Goal: Check status: Check status

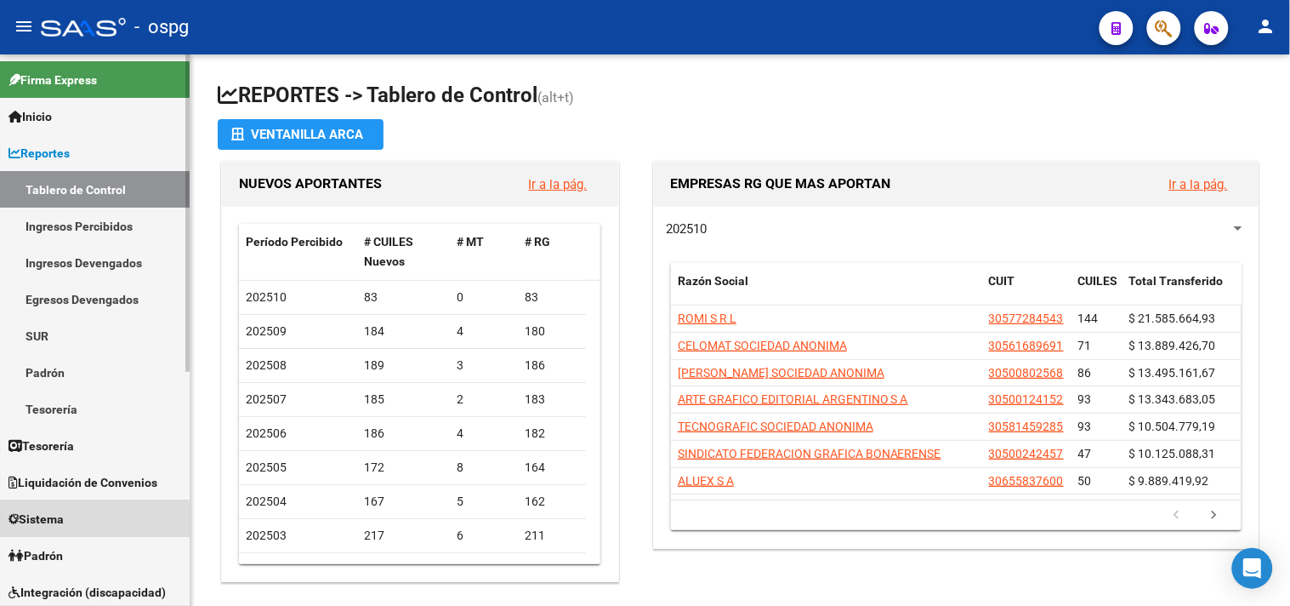
click at [49, 524] on span "Sistema" at bounding box center [36, 518] width 55 height 19
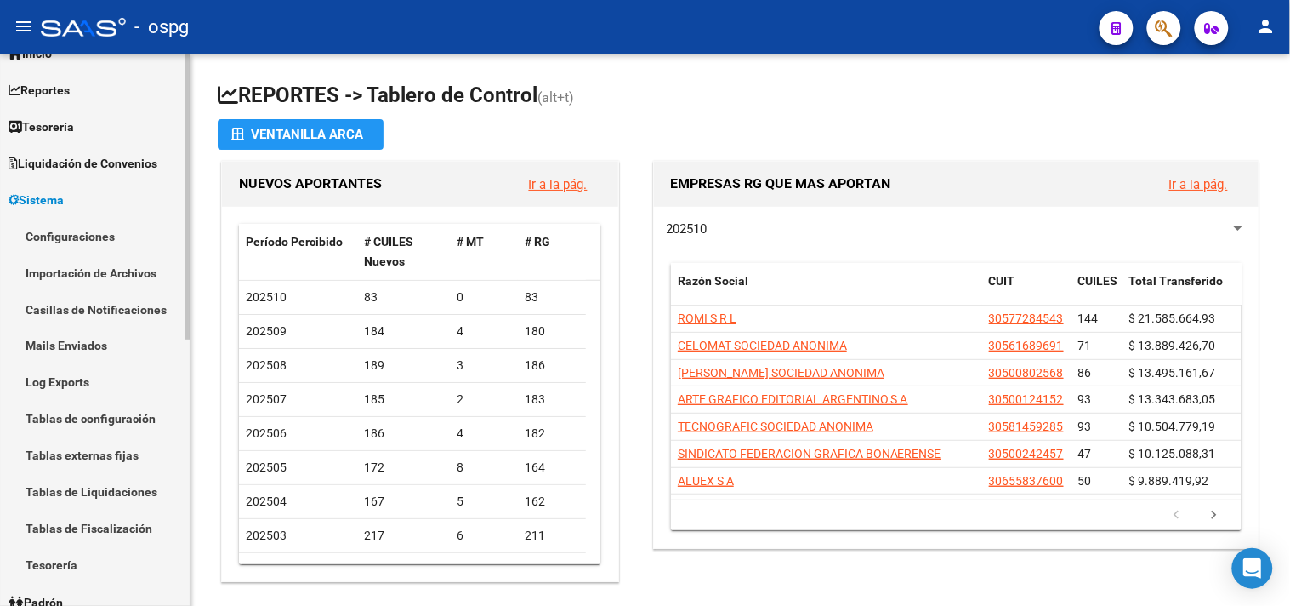
scroll to position [189, 0]
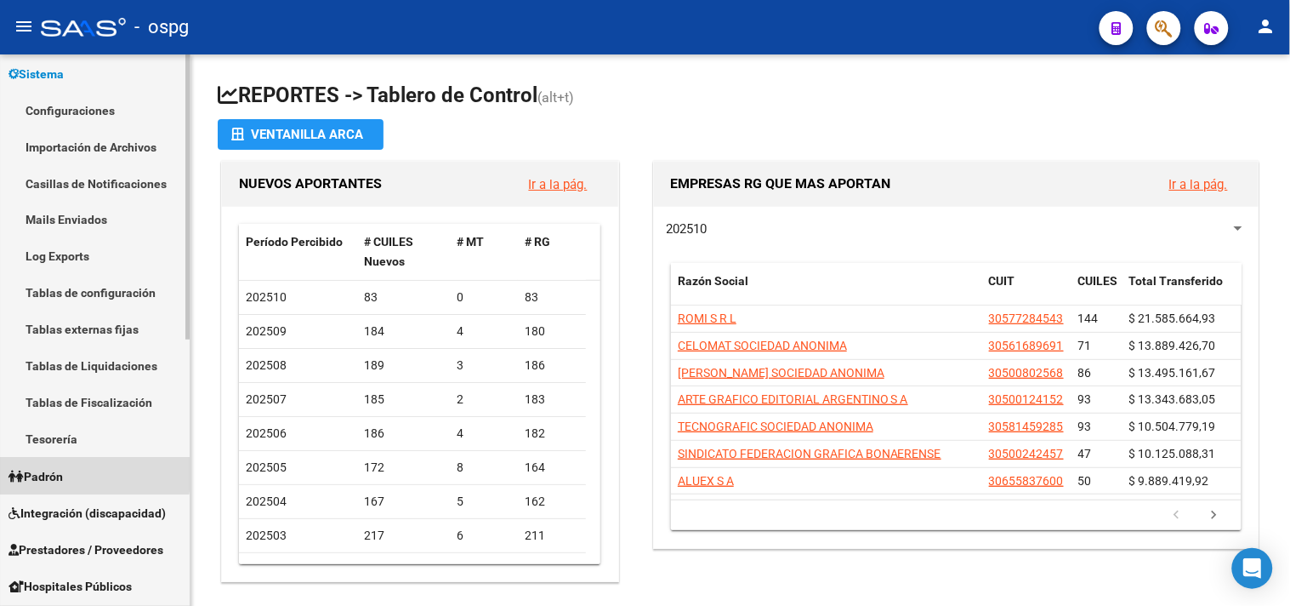
click at [81, 472] on link "Padrón" at bounding box center [95, 476] width 190 height 37
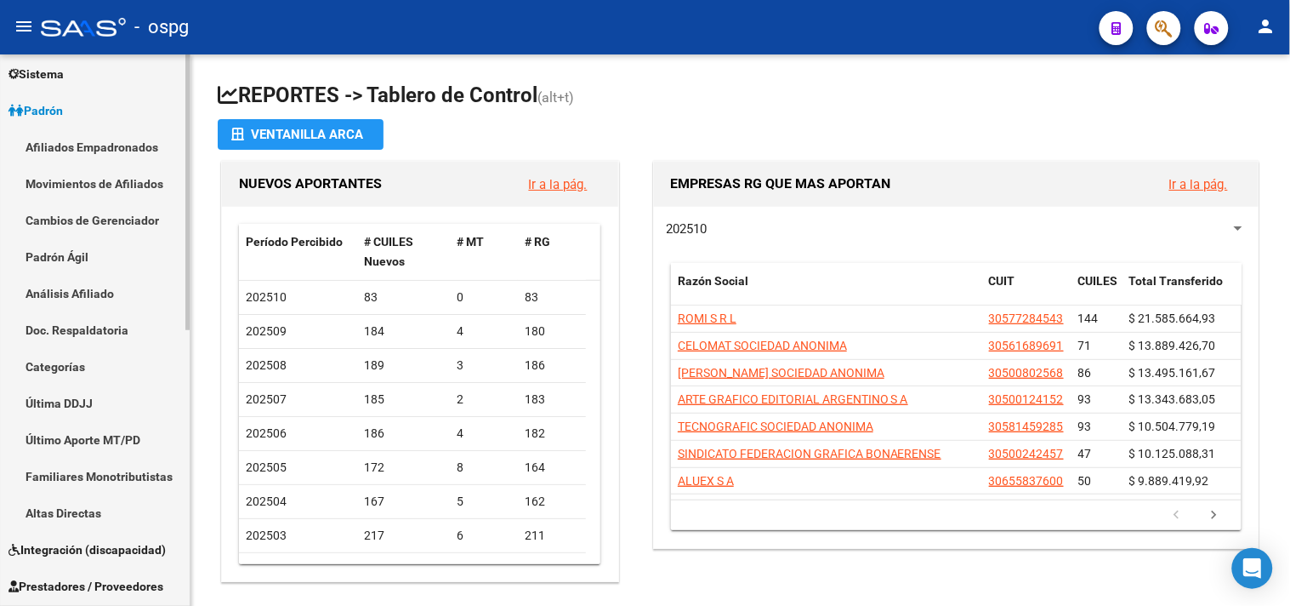
click at [114, 295] on link "Análisis Afiliado" at bounding box center [95, 293] width 190 height 37
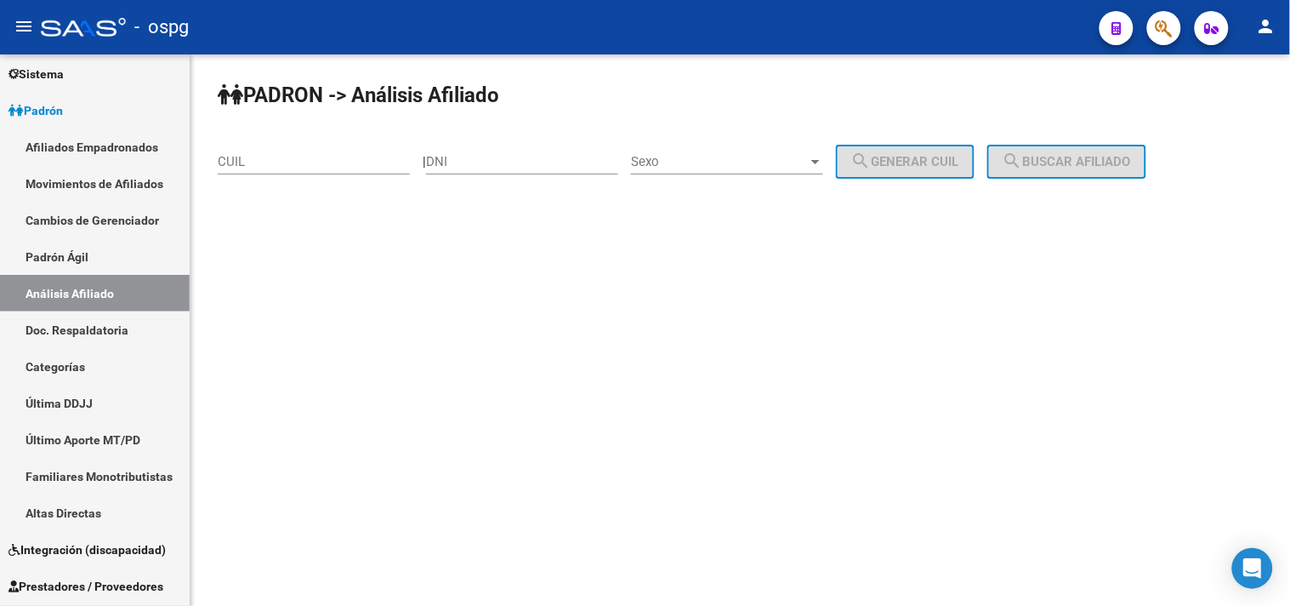
click at [462, 156] on input "DNI" at bounding box center [522, 161] width 192 height 15
type input "27693791"
click at [785, 160] on span "Sexo" at bounding box center [719, 161] width 177 height 15
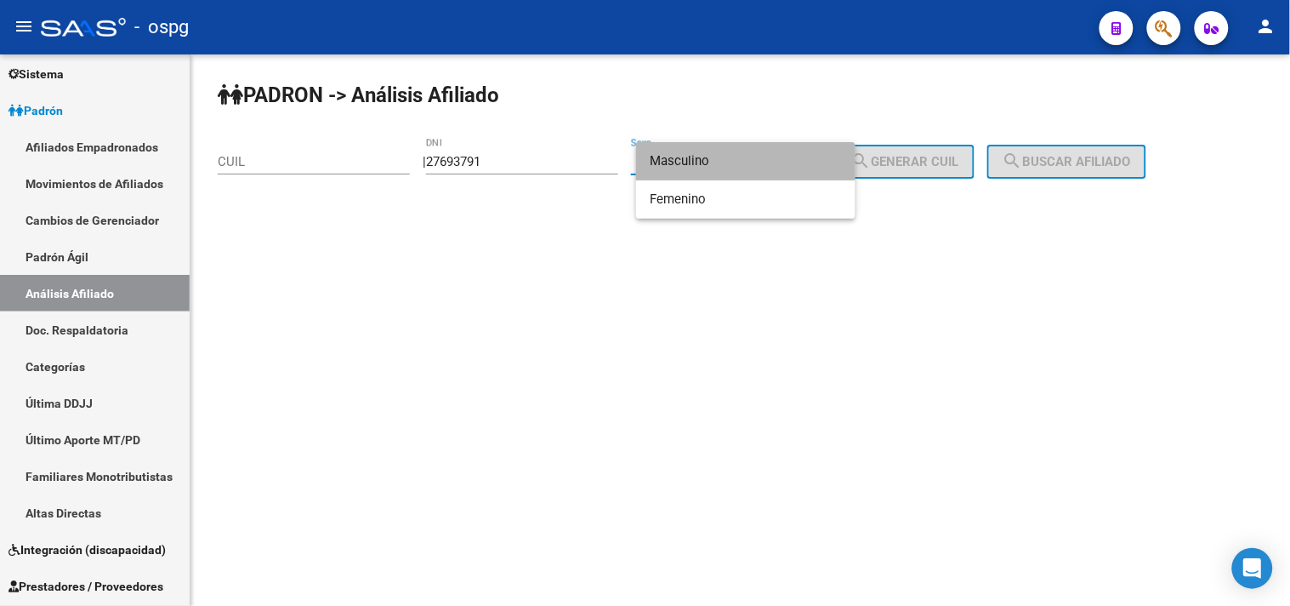
drag, startPoint x: 720, startPoint y: 155, endPoint x: 839, endPoint y: 149, distance: 120.1
click at [718, 155] on span "Masculino" at bounding box center [746, 161] width 192 height 38
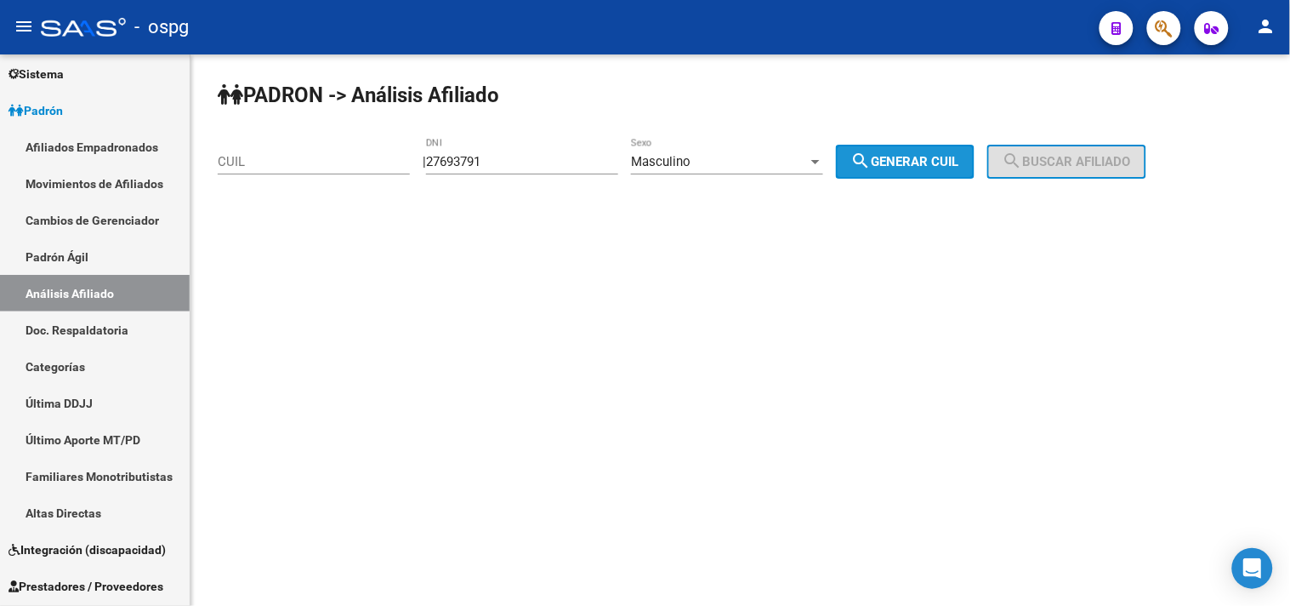
click at [921, 163] on span "search Generar CUIL" at bounding box center [905, 161] width 108 height 15
type input "20-27693791-0"
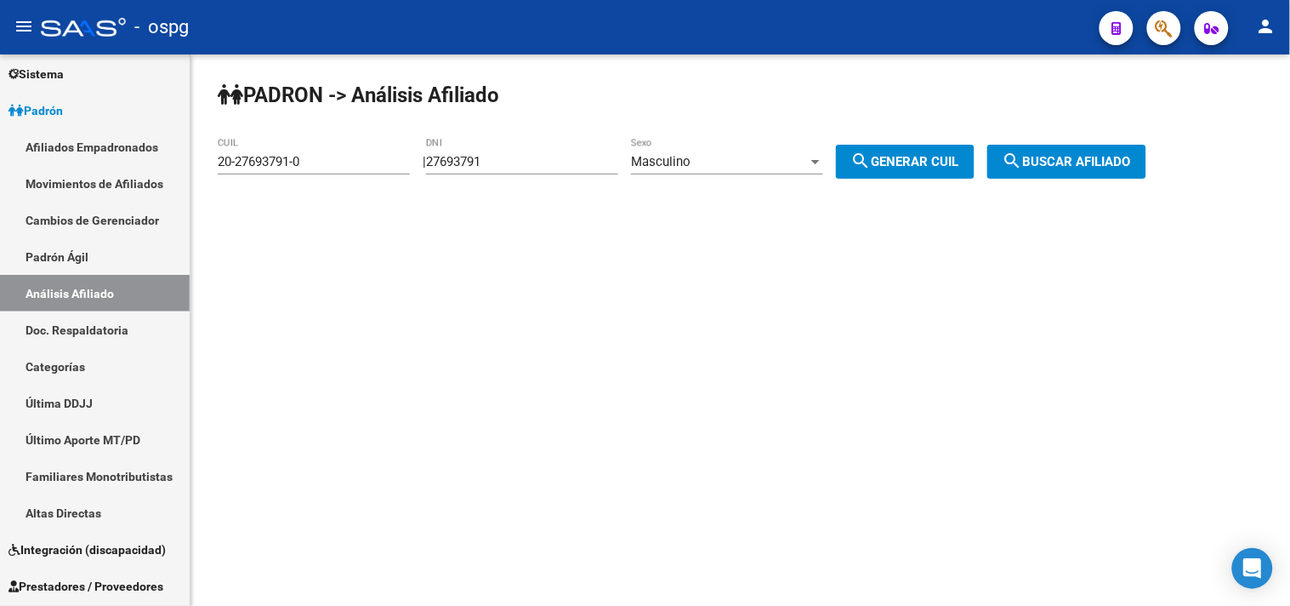
click at [1061, 170] on button "search Buscar afiliado" at bounding box center [1066, 162] width 159 height 34
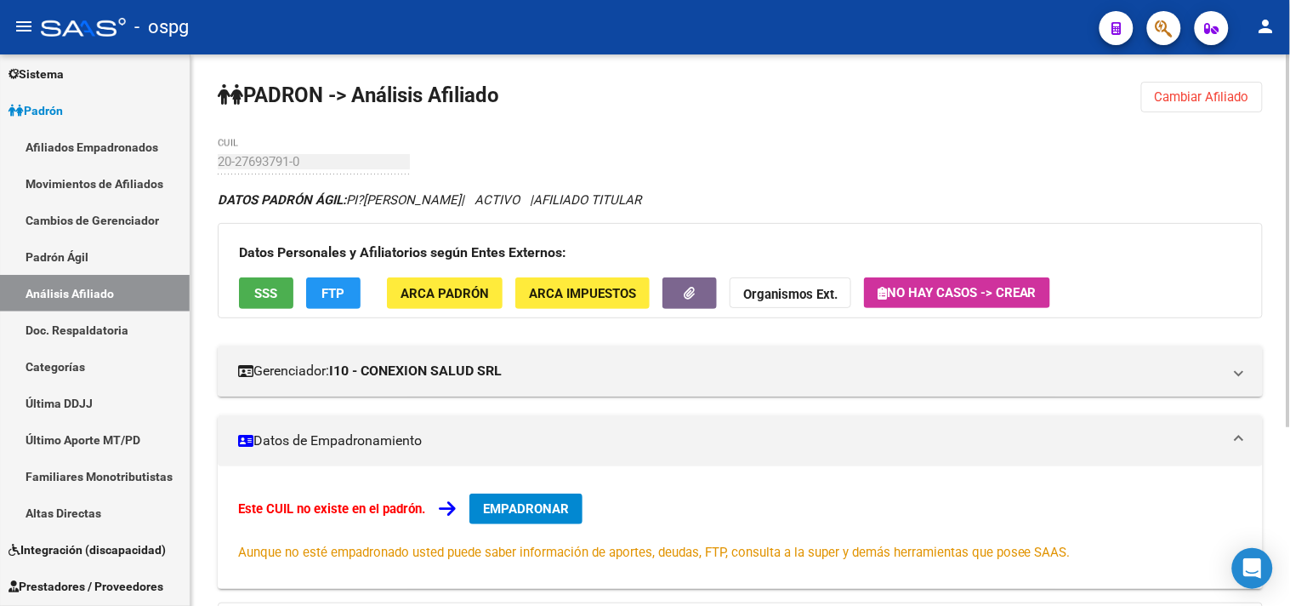
click at [452, 295] on span "ARCA Padrón" at bounding box center [445, 293] width 88 height 15
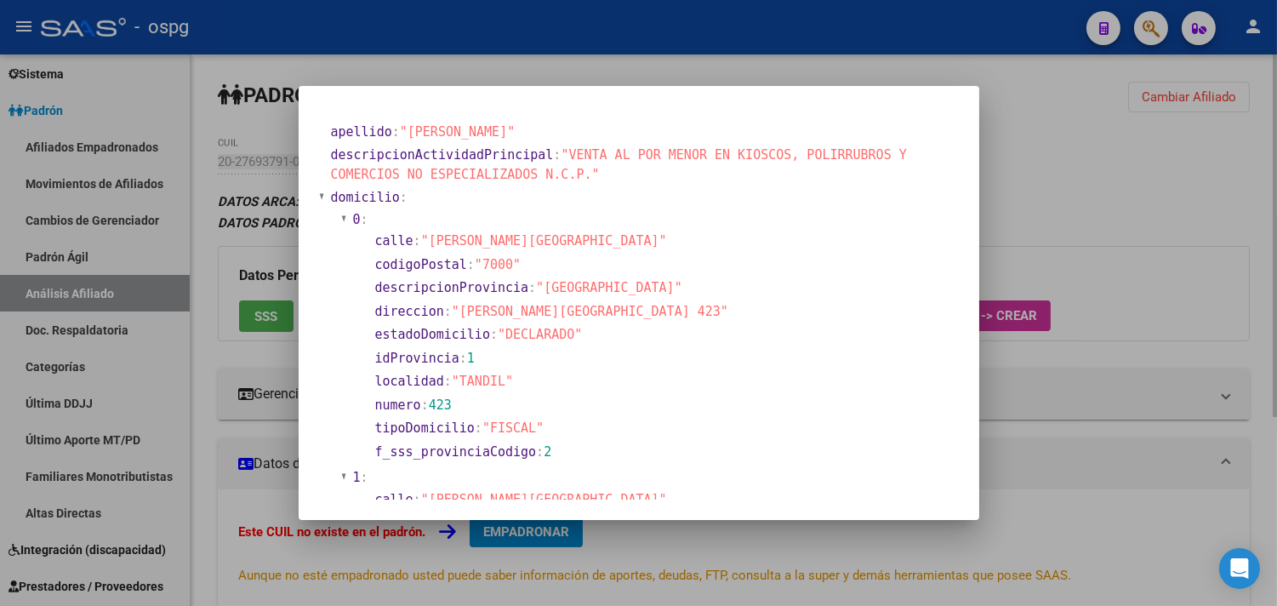
drag, startPoint x: 1169, startPoint y: 216, endPoint x: 1158, endPoint y: 58, distance: 158.6
click at [1183, 190] on div at bounding box center [638, 303] width 1277 height 606
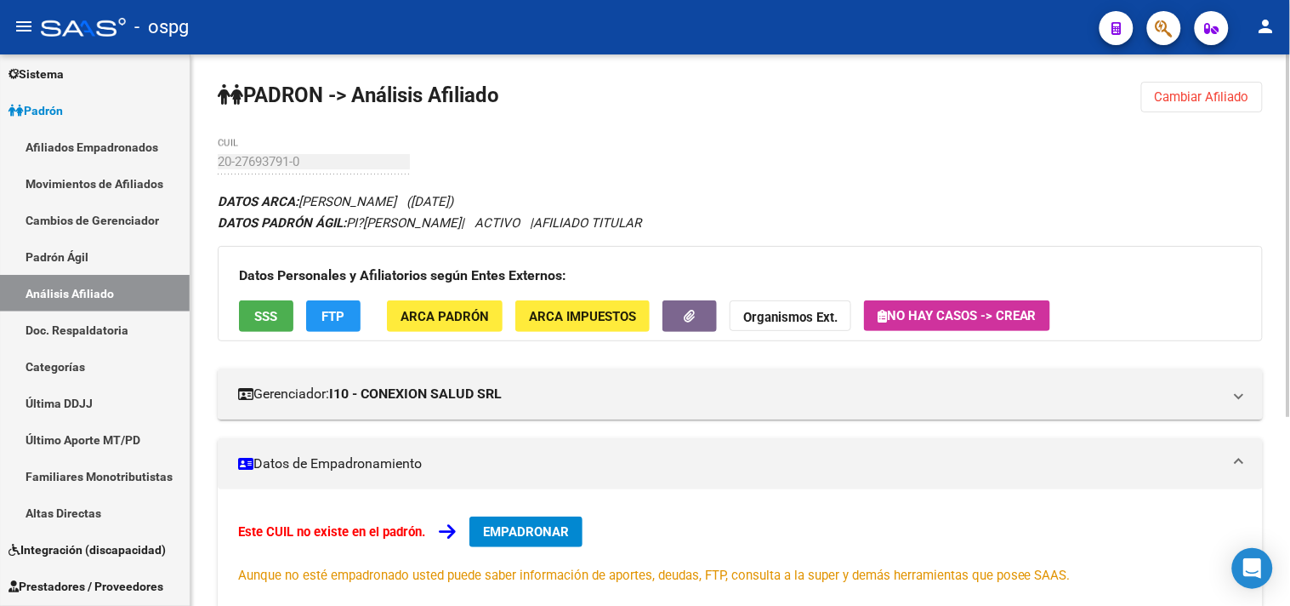
click at [1177, 65] on div "PADRON -> Análisis Afiliado Cambiar Afiliado 20-27693791-0 CUIL DATOS ARCA: [PE…" at bounding box center [741, 472] width 1100 height 836
click at [1187, 99] on span "Cambiar Afiliado" at bounding box center [1202, 96] width 94 height 15
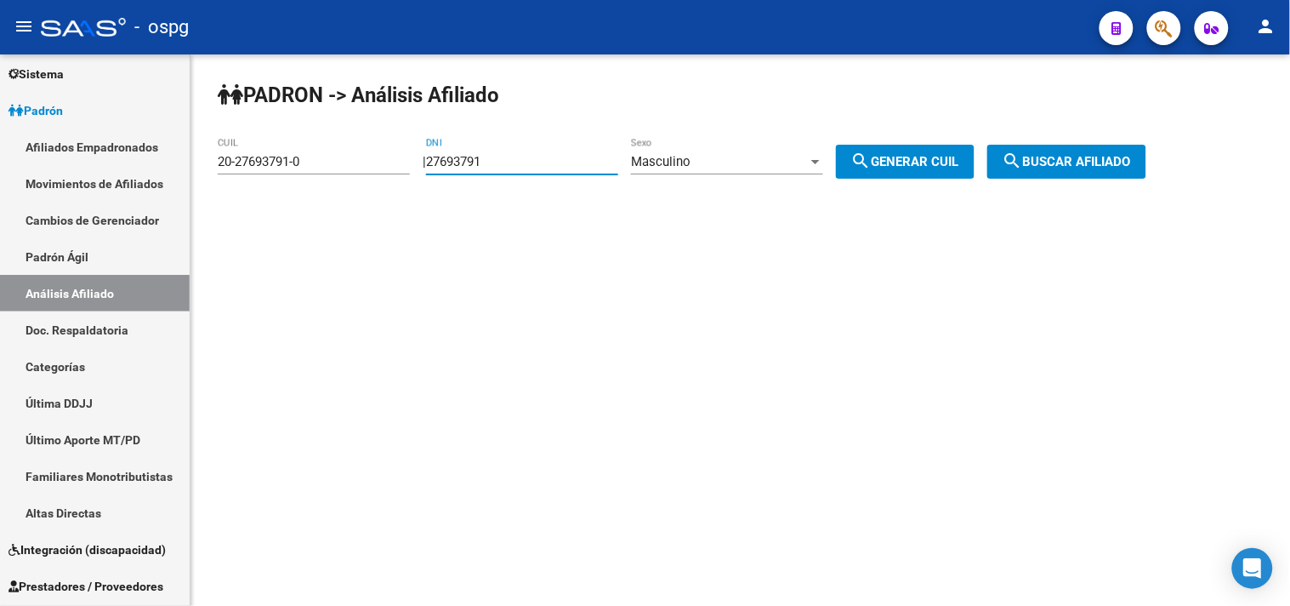
drag, startPoint x: 541, startPoint y: 167, endPoint x: 443, endPoint y: 168, distance: 97.8
click at [447, 171] on div "27693791 DNI" at bounding box center [522, 156] width 192 height 37
paste input "2878315"
type input "22878315"
click at [713, 162] on div "Masculino" at bounding box center [719, 161] width 177 height 15
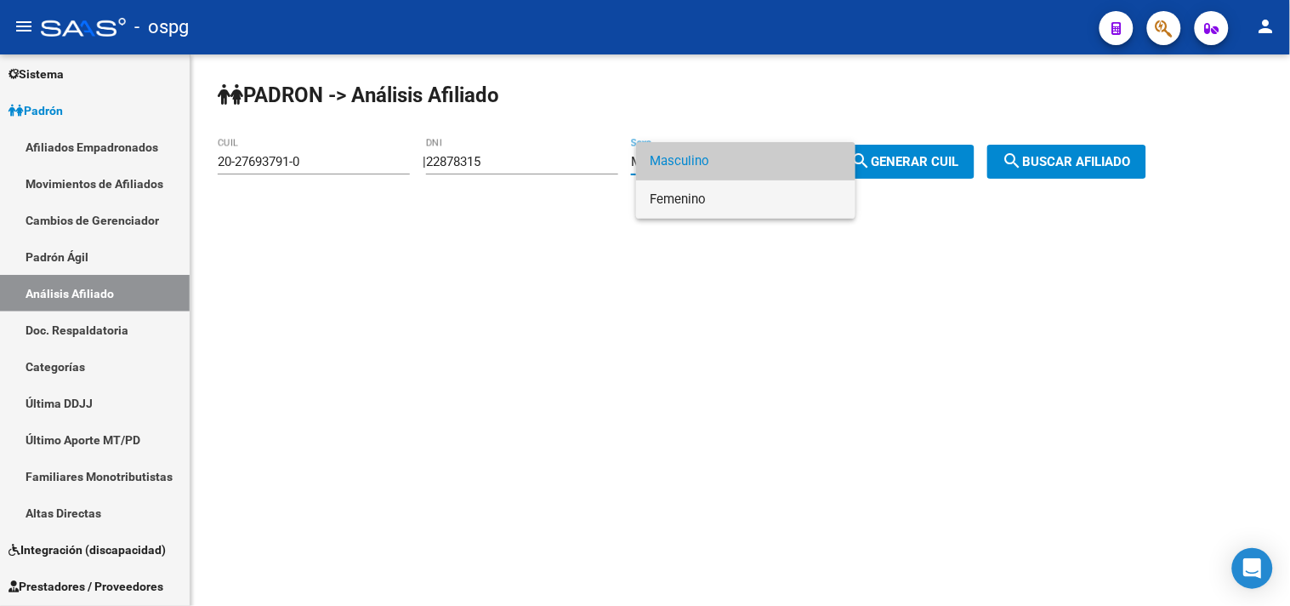
click at [699, 202] on span "Femenino" at bounding box center [746, 199] width 192 height 38
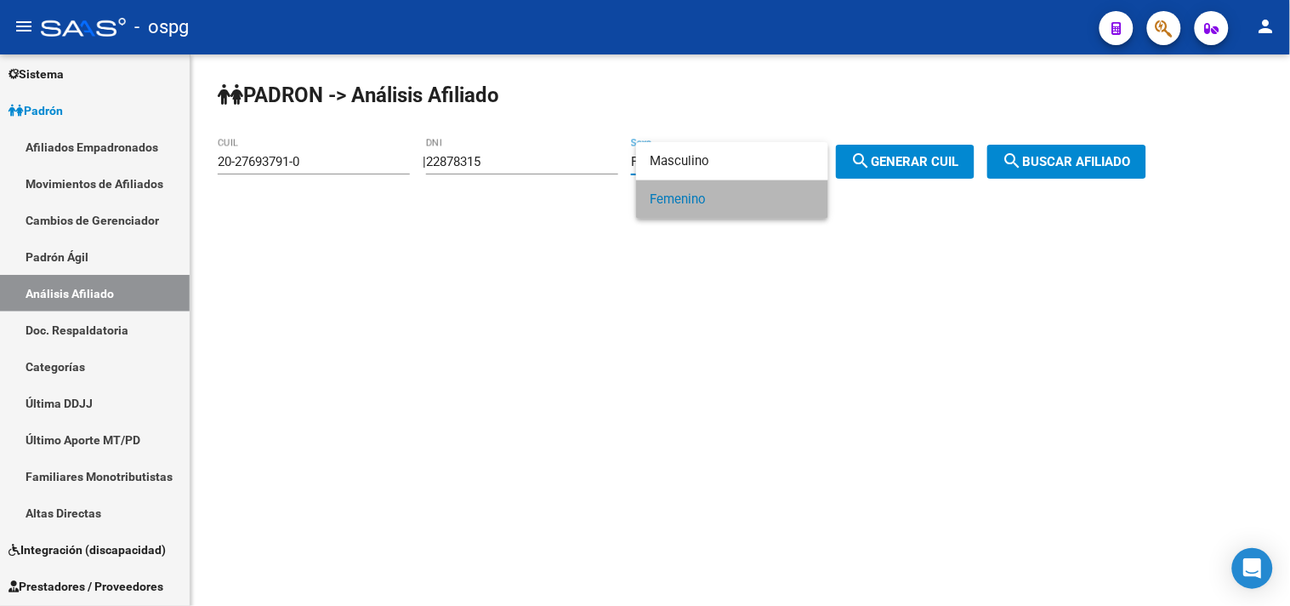
click at [914, 166] on span "search Generar CUIL" at bounding box center [905, 161] width 108 height 15
type input "27-22878315-9"
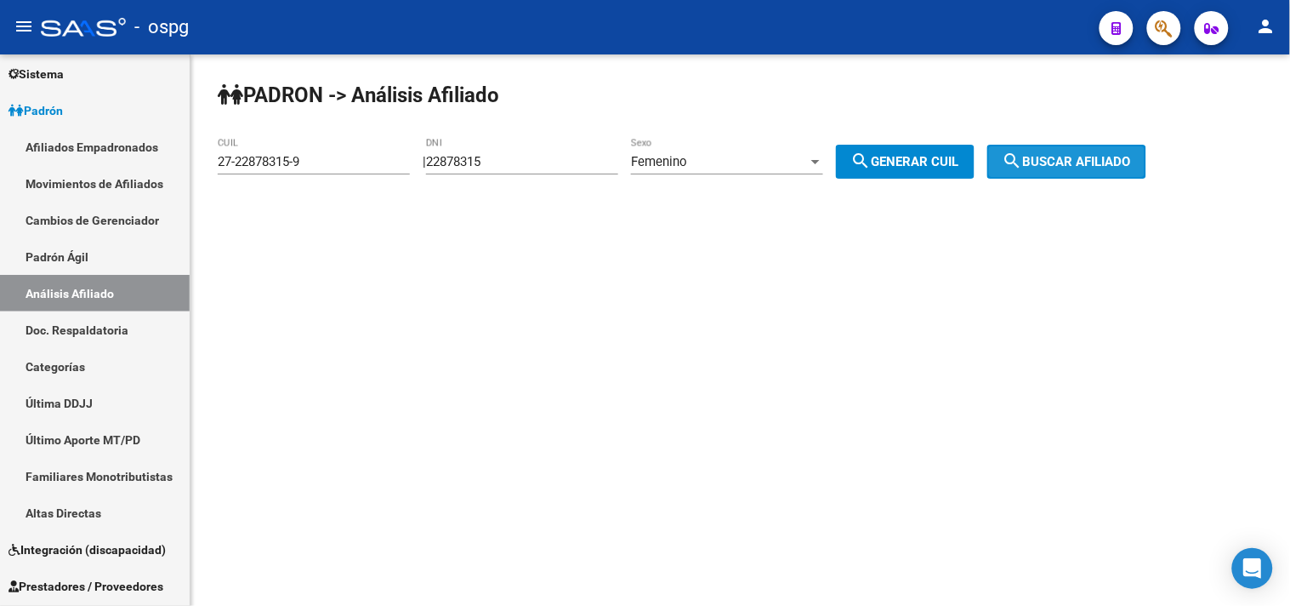
click at [1058, 164] on span "search Buscar afiliado" at bounding box center [1067, 161] width 128 height 15
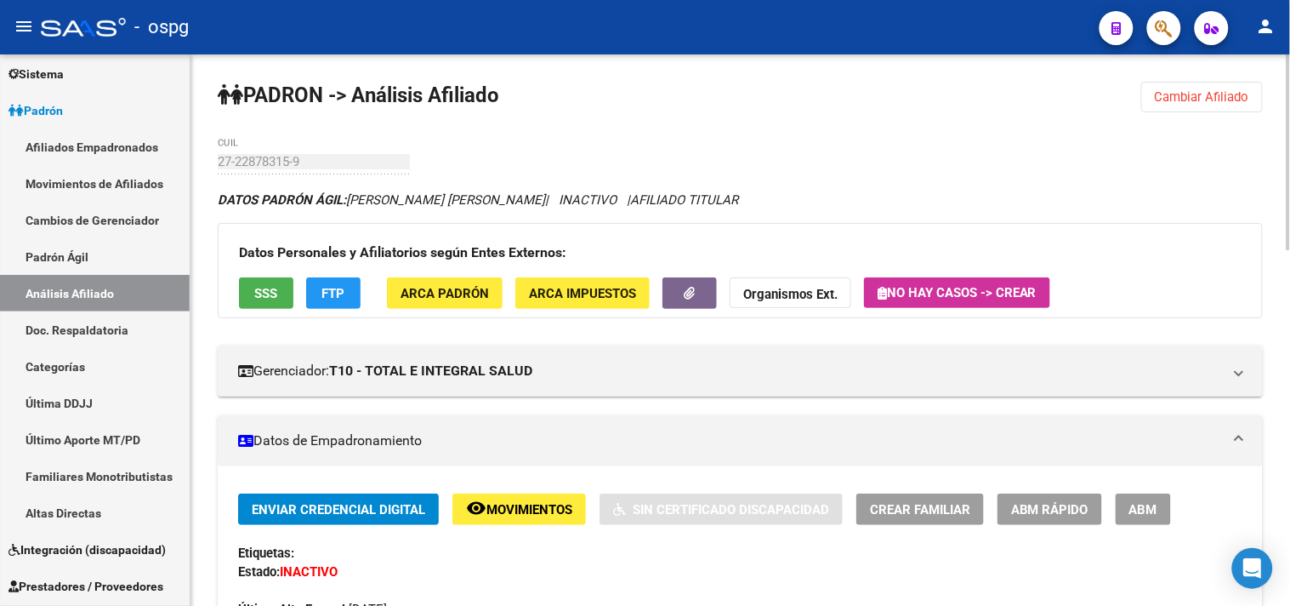
click at [822, 291] on strong "Organismos Ext." at bounding box center [790, 294] width 94 height 15
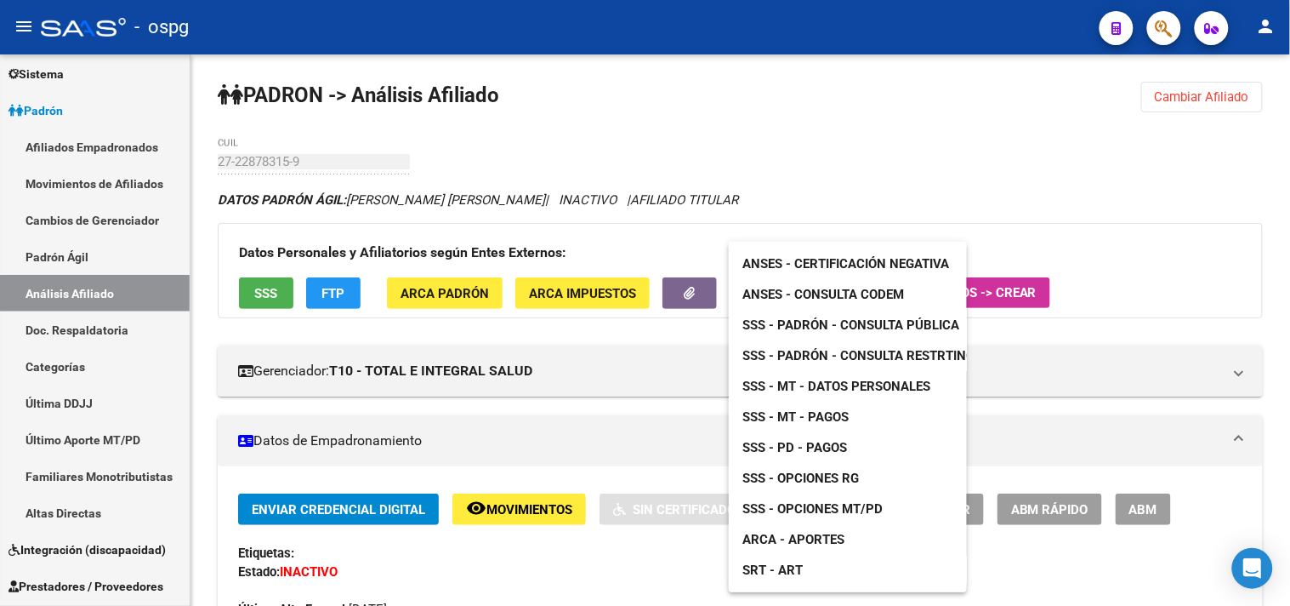
click at [793, 385] on span "SSS - MT - Datos Personales" at bounding box center [837, 385] width 188 height 15
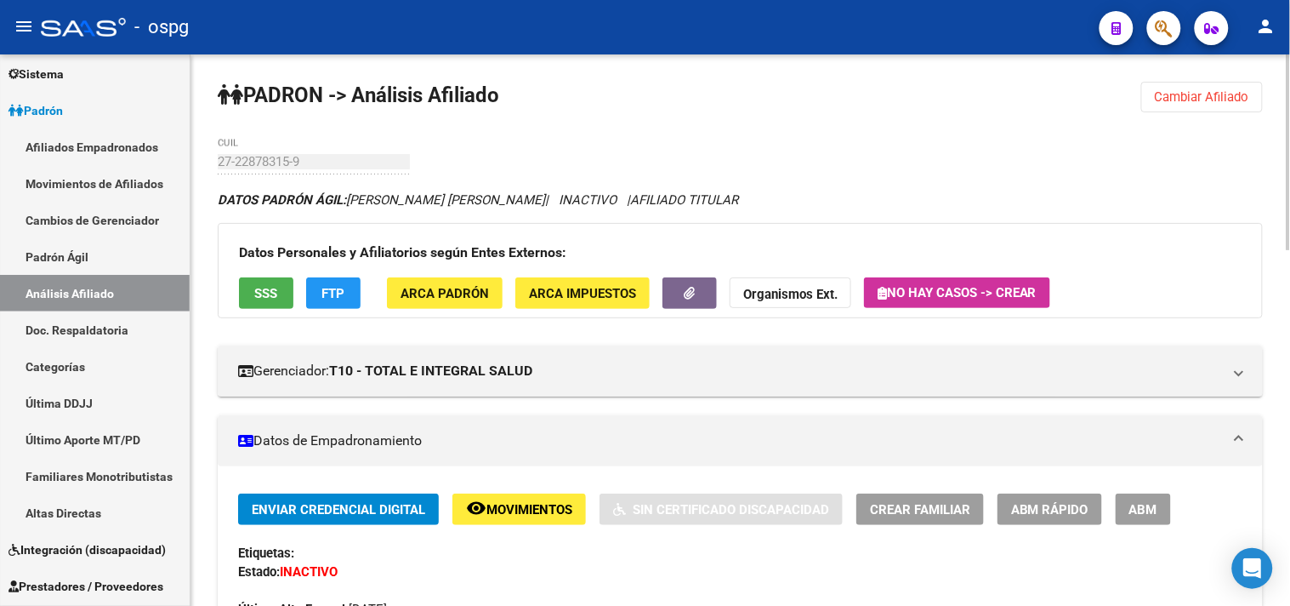
drag, startPoint x: 1229, startPoint y: 92, endPoint x: 950, endPoint y: 113, distance: 279.8
click at [1226, 89] on span "Cambiar Afiliado" at bounding box center [1202, 96] width 94 height 15
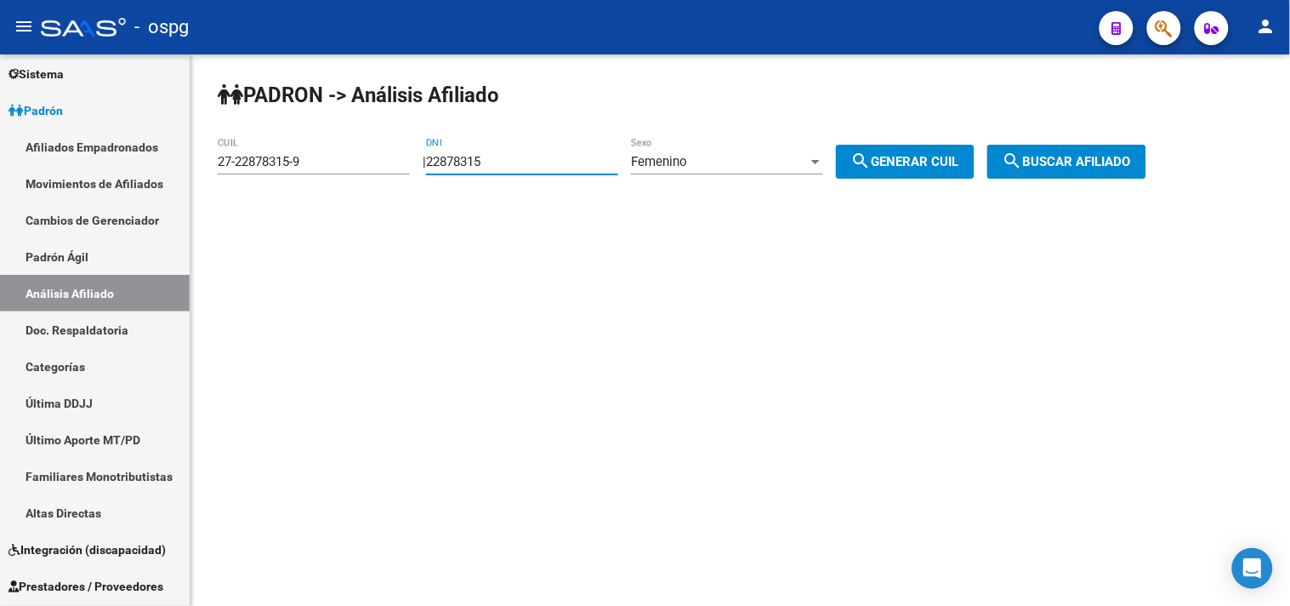
drag, startPoint x: 512, startPoint y: 159, endPoint x: 333, endPoint y: 154, distance: 179.5
click at [335, 156] on app-analisis-afiliado "PADRON -> Análisis Afiliado 27-22878315-9 CUIL | 22878315 DNI Femenino Sexo sea…" at bounding box center [689, 161] width 942 height 15
paste input "5310528"
type input "25310528"
click at [925, 165] on span "search Generar CUIL" at bounding box center [905, 161] width 108 height 15
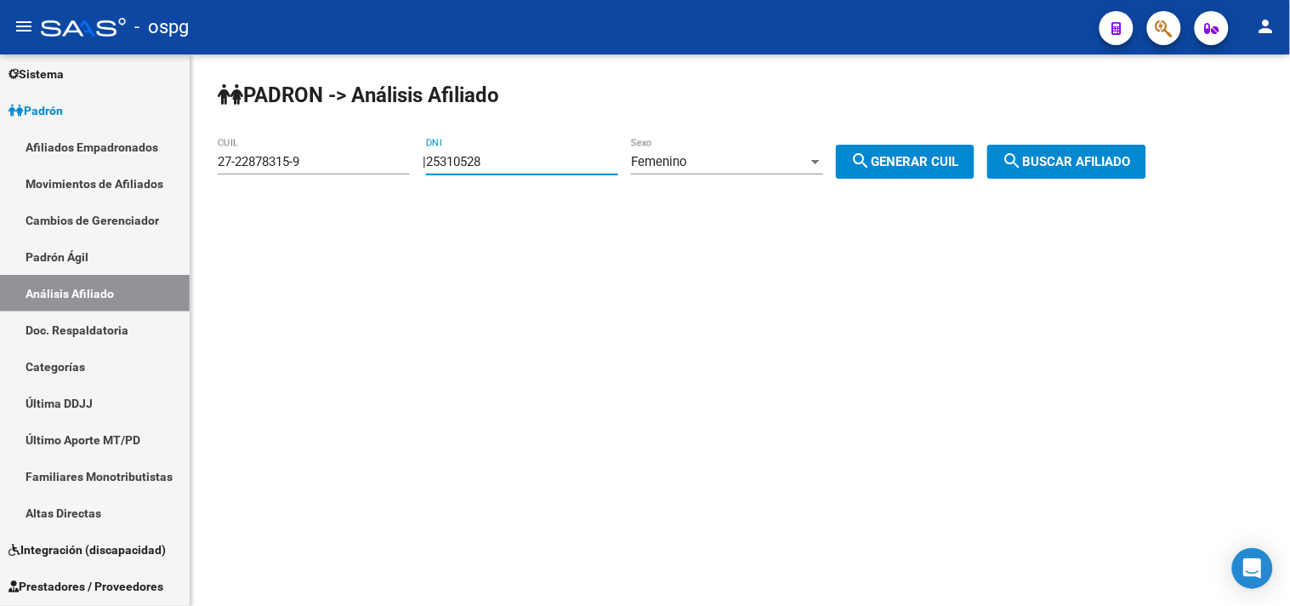
type input "27-25310528-9"
click at [1095, 165] on span "search Buscar afiliado" at bounding box center [1067, 161] width 128 height 15
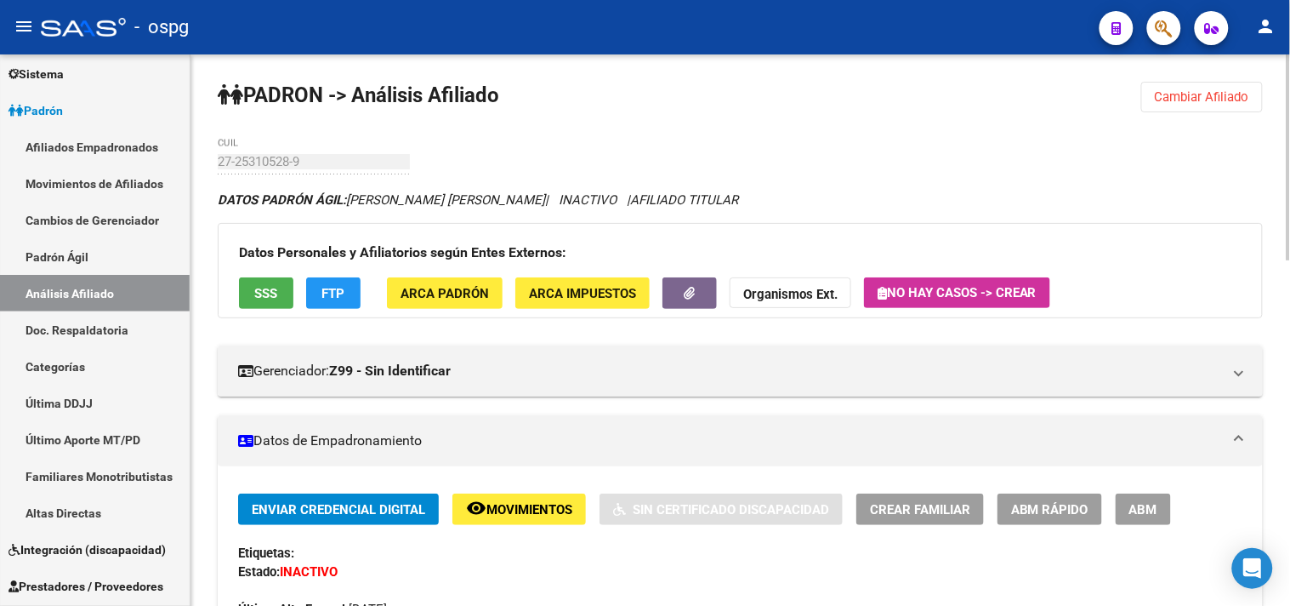
click at [1189, 89] on span "Cambiar Afiliado" at bounding box center [1202, 96] width 94 height 15
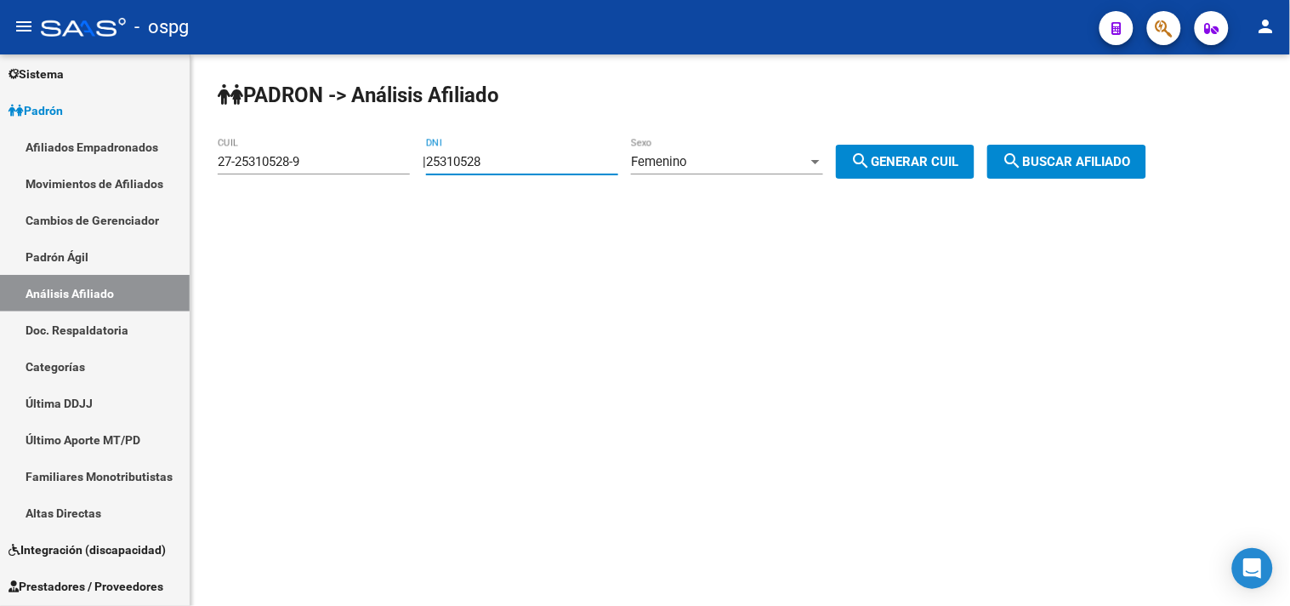
drag, startPoint x: 510, startPoint y: 162, endPoint x: 196, endPoint y: 102, distance: 320.3
click at [236, 119] on div "PADRON -> Análisis Afiliado 27-25310528-9 CUIL | 25310528 DNI Femenino Sexo sea…" at bounding box center [741, 143] width 1100 height 179
type input "95478369"
click at [676, 165] on span "Femenino" at bounding box center [659, 161] width 56 height 15
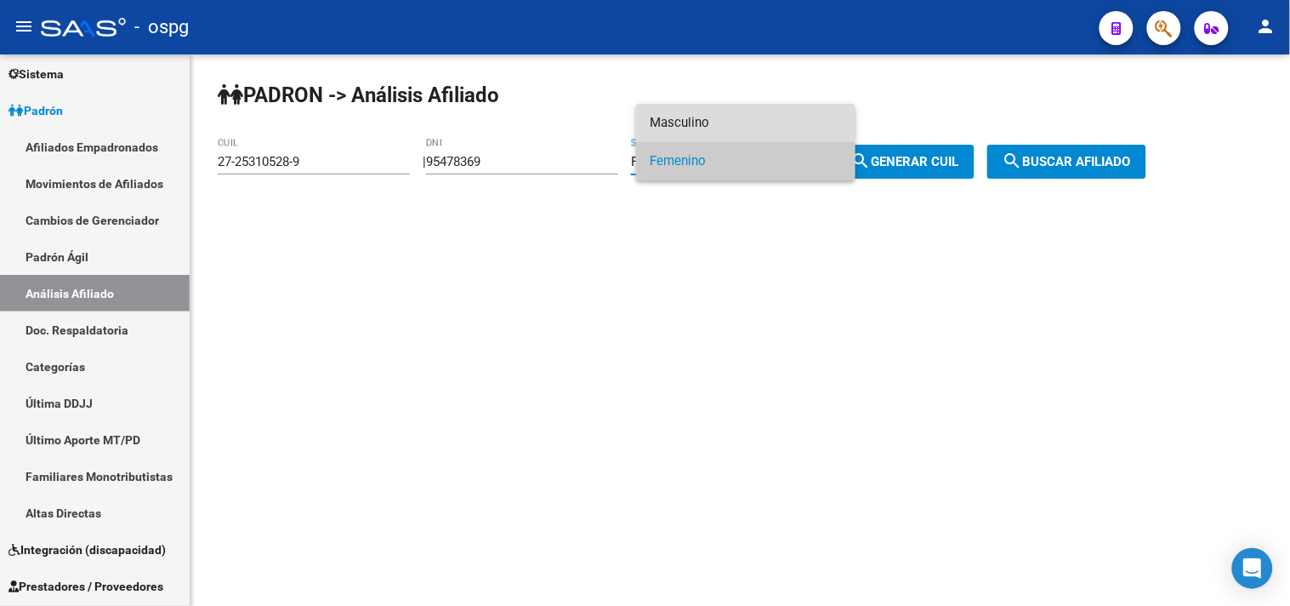
click at [701, 117] on span "Masculino" at bounding box center [746, 123] width 192 height 38
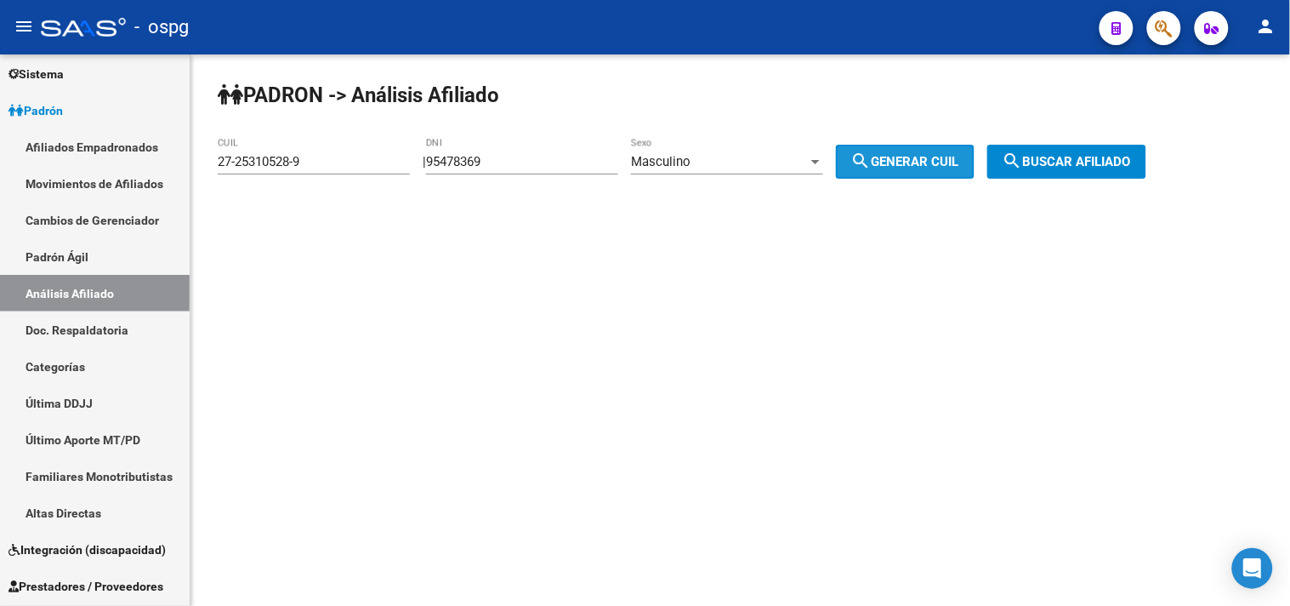
drag, startPoint x: 925, startPoint y: 162, endPoint x: 1084, endPoint y: 145, distance: 159.9
click at [934, 162] on span "search Generar CUIL" at bounding box center [905, 161] width 108 height 15
type input "20-95478369-4"
click at [1085, 154] on span "search Buscar afiliado" at bounding box center [1067, 161] width 128 height 15
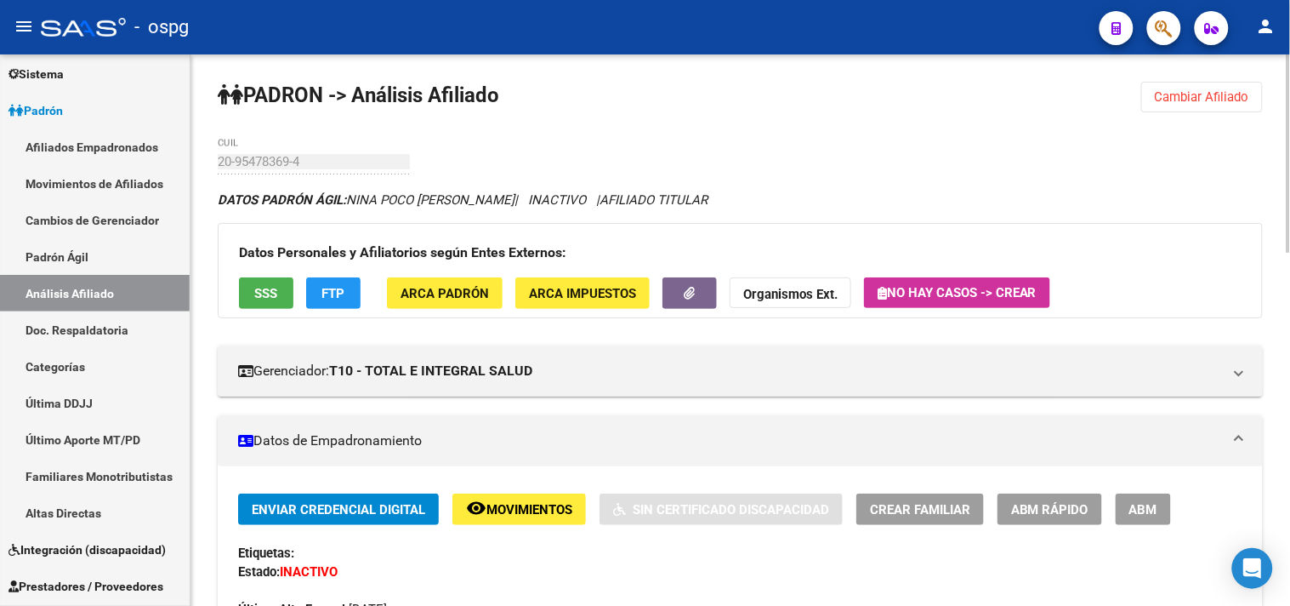
click at [815, 286] on span "Organismos Ext." at bounding box center [790, 293] width 94 height 15
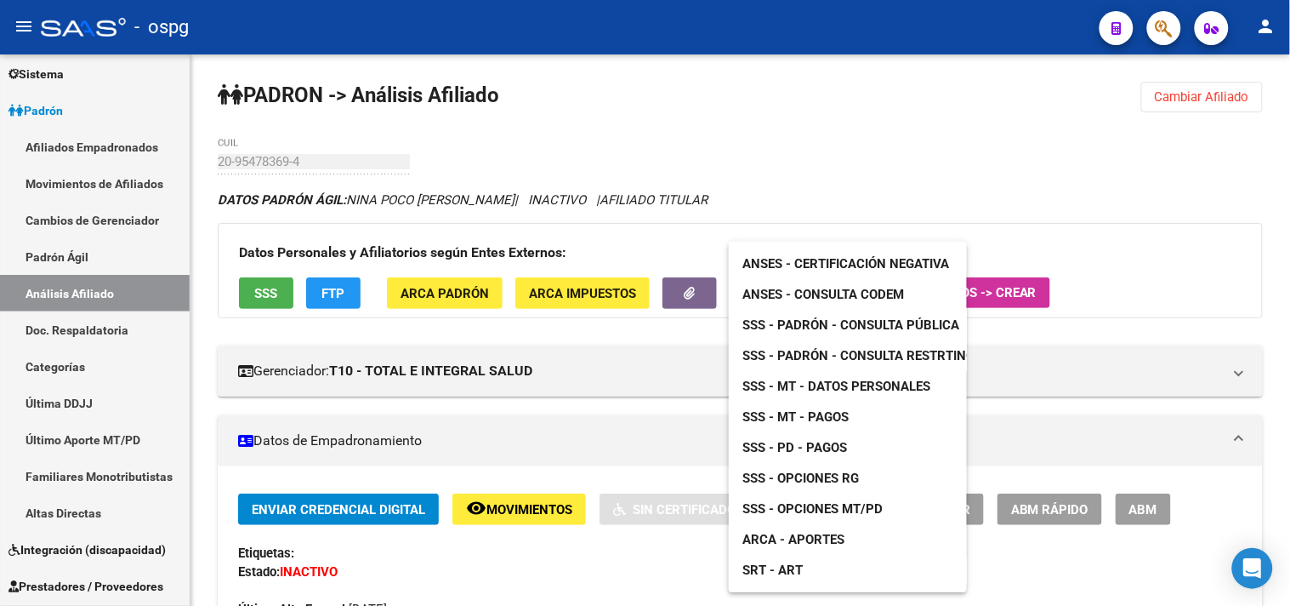
click at [357, 198] on div at bounding box center [645, 303] width 1290 height 606
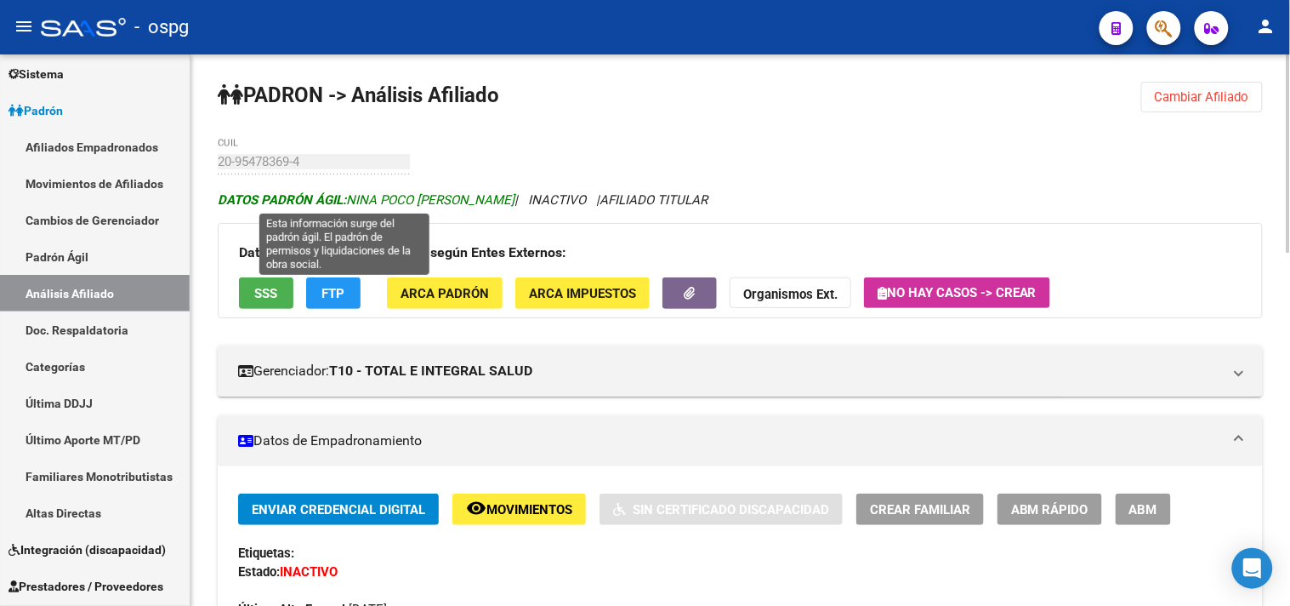
drag, startPoint x: 352, startPoint y: 199, endPoint x: 469, endPoint y: 196, distance: 116.6
click at [469, 196] on span "DATOS PADRÓN ÁGIL: [PERSON_NAME]" at bounding box center [366, 199] width 297 height 15
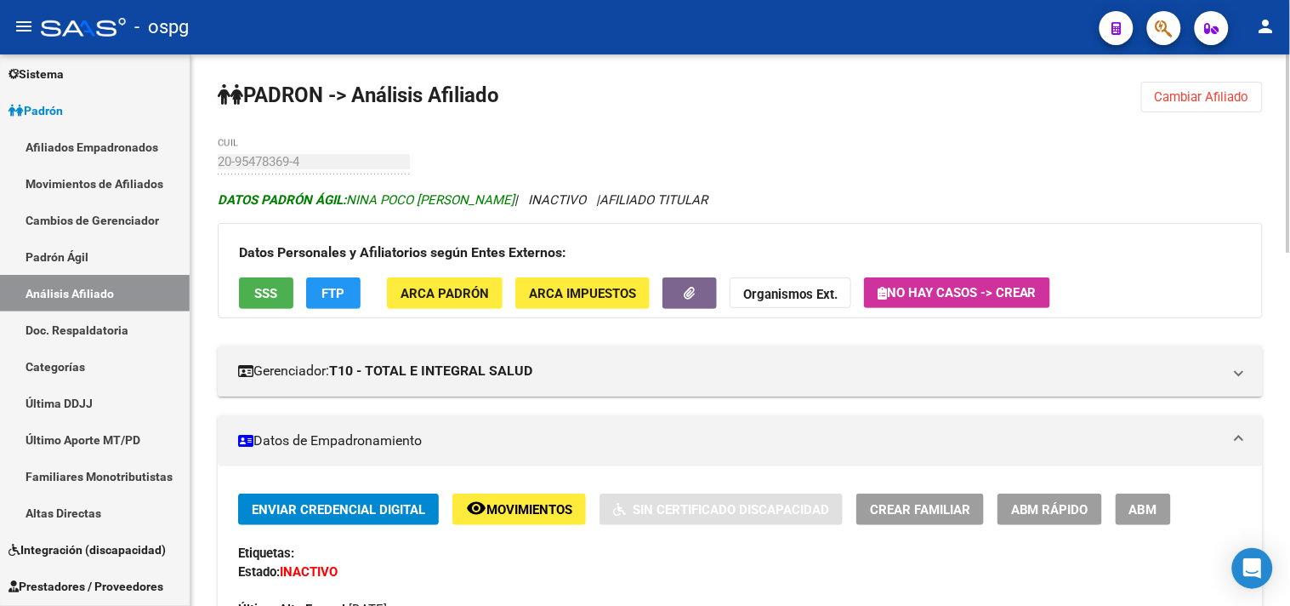
drag, startPoint x: 470, startPoint y: 196, endPoint x: 440, endPoint y: 196, distance: 30.6
copy span "NINA POCO [PERSON_NAME]"
click at [333, 287] on span "FTP" at bounding box center [333, 293] width 23 height 15
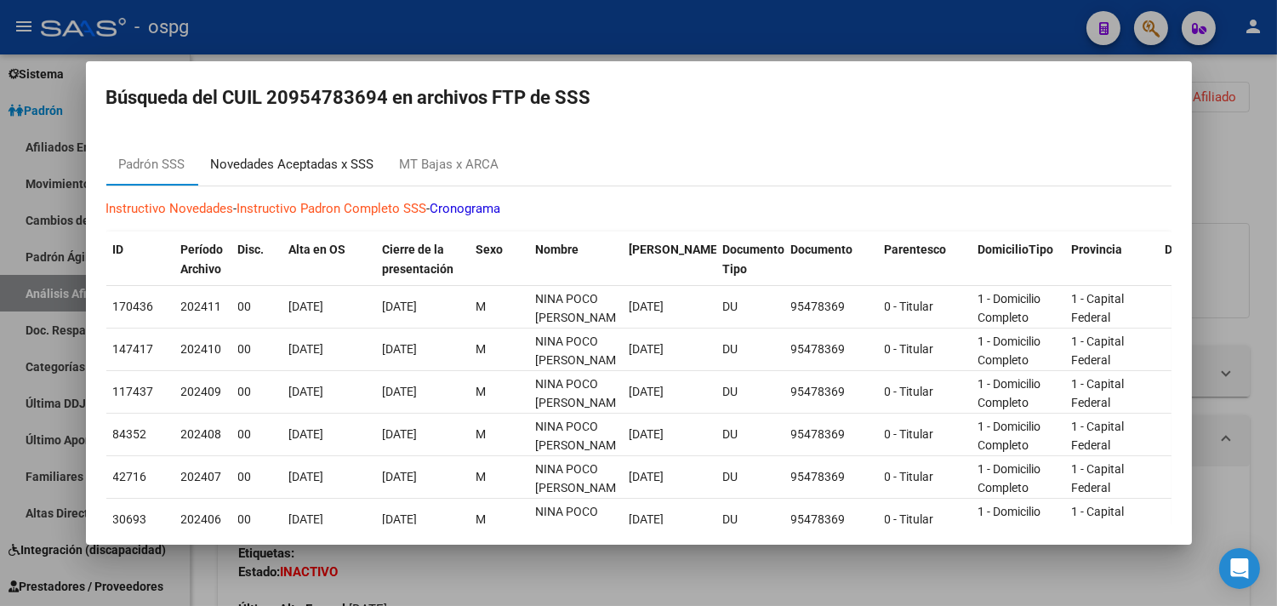
click at [316, 171] on div "Novedades Aceptadas x SSS" at bounding box center [292, 165] width 163 height 20
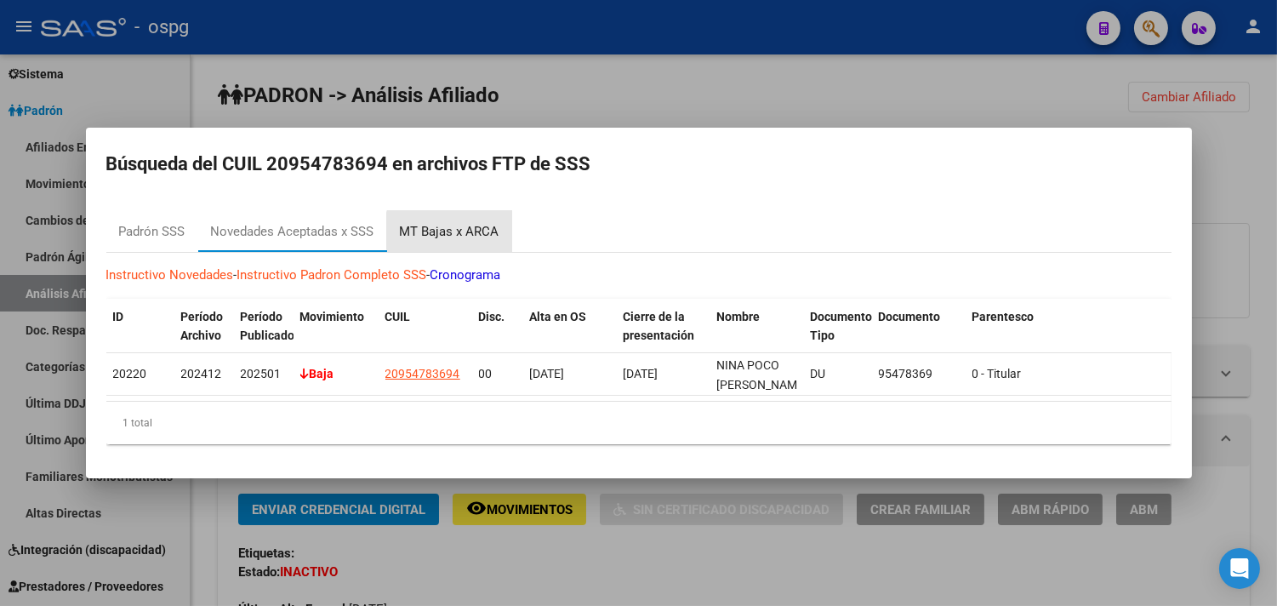
click at [452, 224] on div "MT Bajas x ARCA" at bounding box center [450, 232] width 100 height 20
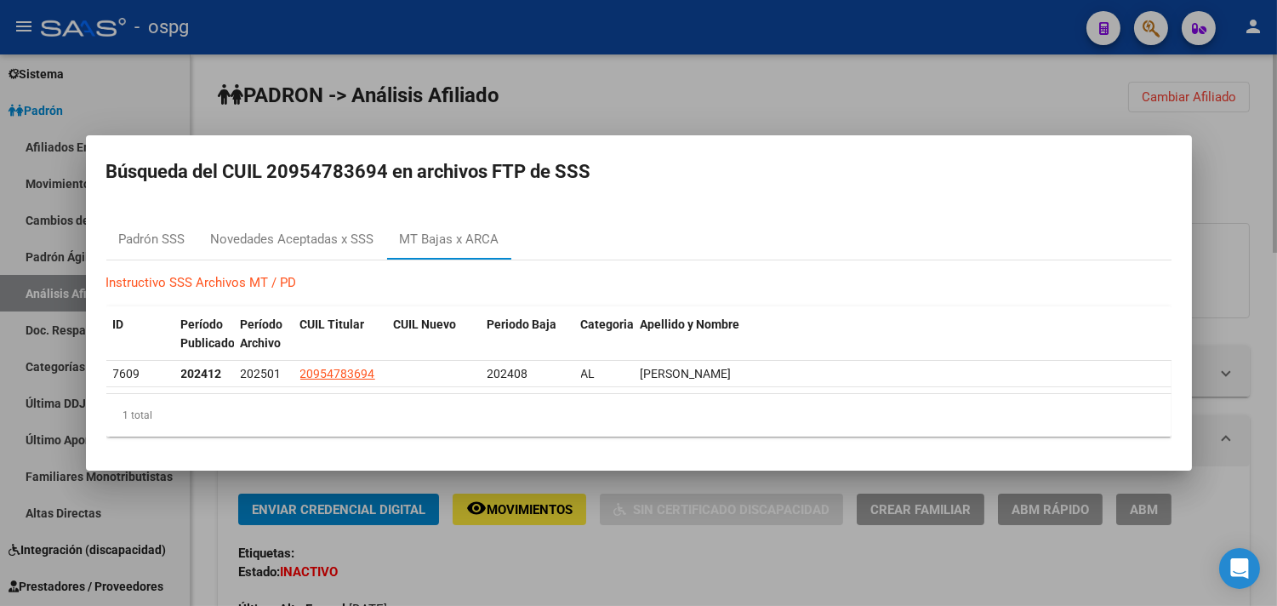
click at [1123, 106] on div at bounding box center [638, 303] width 1277 height 606
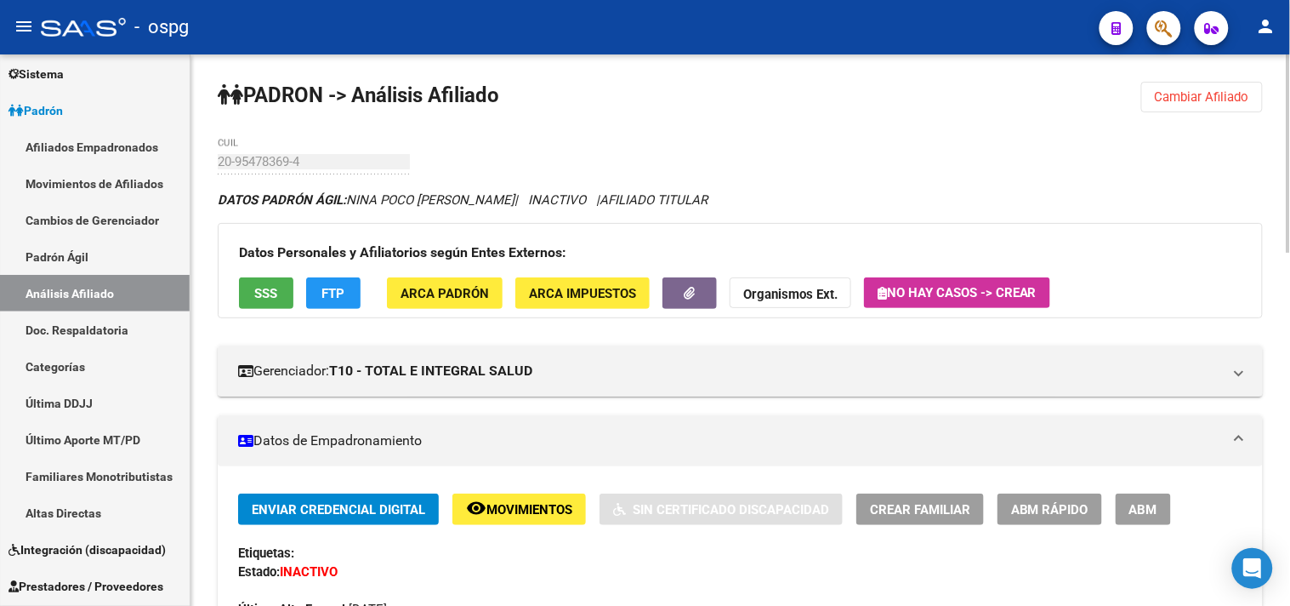
click at [1159, 102] on span "Cambiar Afiliado" at bounding box center [1202, 96] width 94 height 15
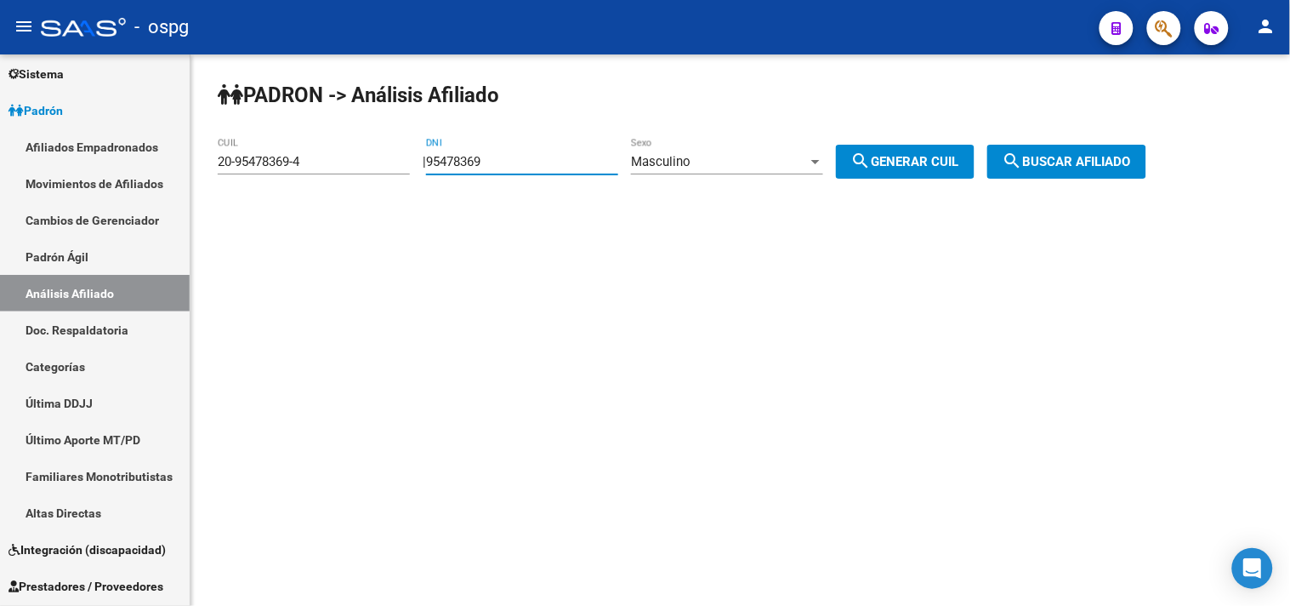
drag, startPoint x: 497, startPoint y: 162, endPoint x: 456, endPoint y: 164, distance: 40.9
click at [446, 163] on input "95478369" at bounding box center [522, 161] width 192 height 15
drag, startPoint x: 482, startPoint y: 159, endPoint x: 446, endPoint y: 159, distance: 36.6
click at [446, 159] on input "95478369" at bounding box center [522, 161] width 192 height 15
type input "31529406"
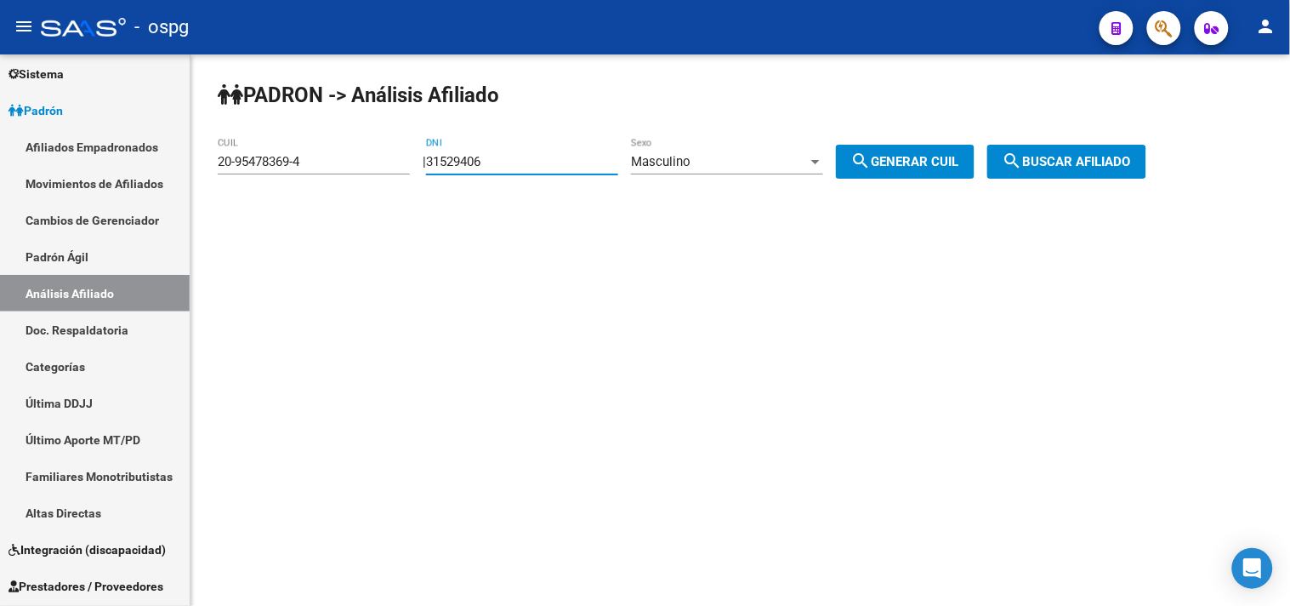
click at [754, 156] on div "Masculino" at bounding box center [719, 161] width 177 height 15
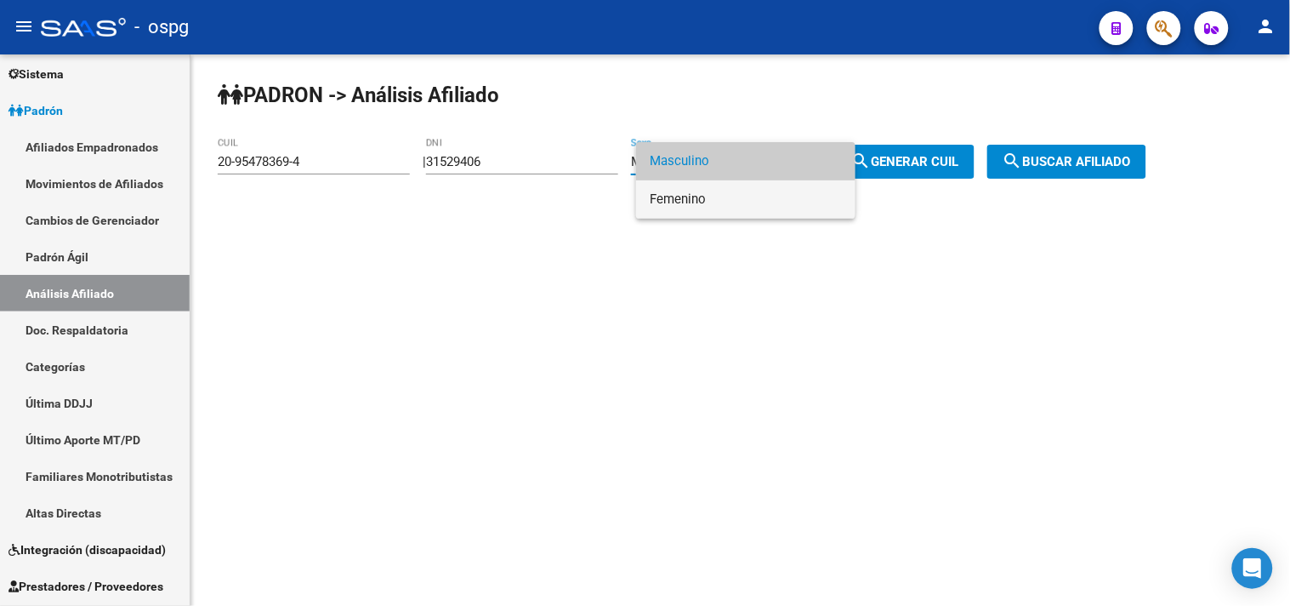
click at [720, 191] on span "Femenino" at bounding box center [746, 199] width 192 height 38
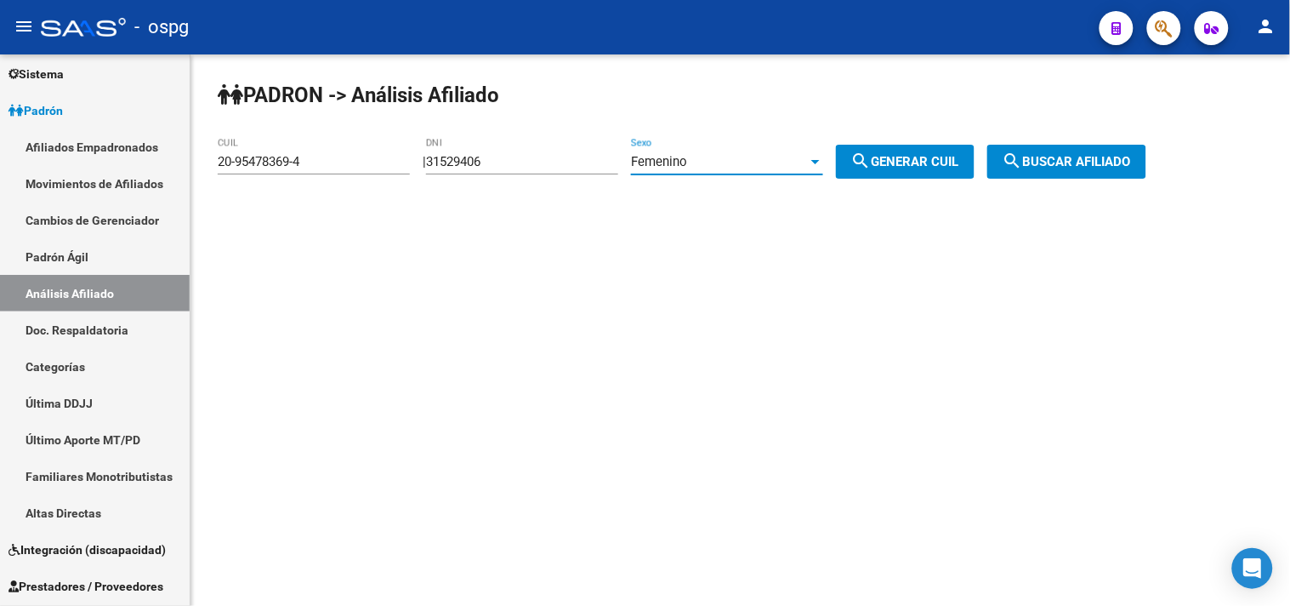
click at [902, 162] on span "search Generar CUIL" at bounding box center [905, 161] width 108 height 15
type input "27-31529406-7"
click at [1131, 162] on span "search Buscar afiliado" at bounding box center [1067, 161] width 128 height 15
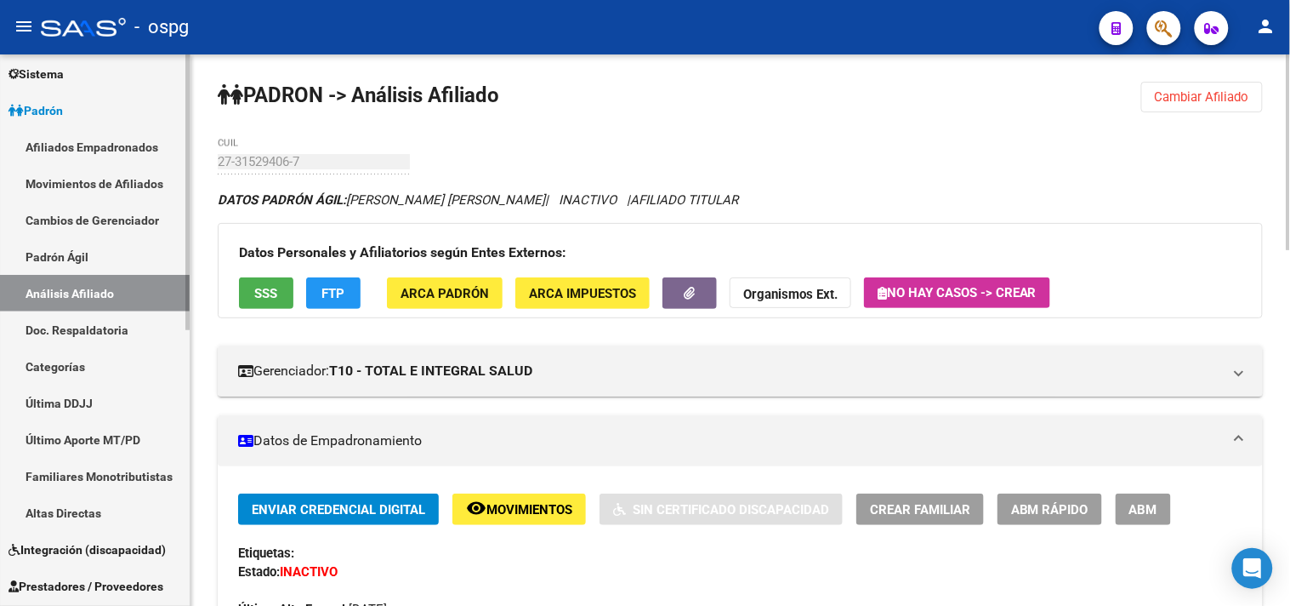
click at [153, 168] on mat-sidenav-container "Firma Express Inicio Calendario SSS Instructivos Contacto OS Reportes Tablero d…" at bounding box center [645, 329] width 1290 height 551
